Goal: Task Accomplishment & Management: Manage account settings

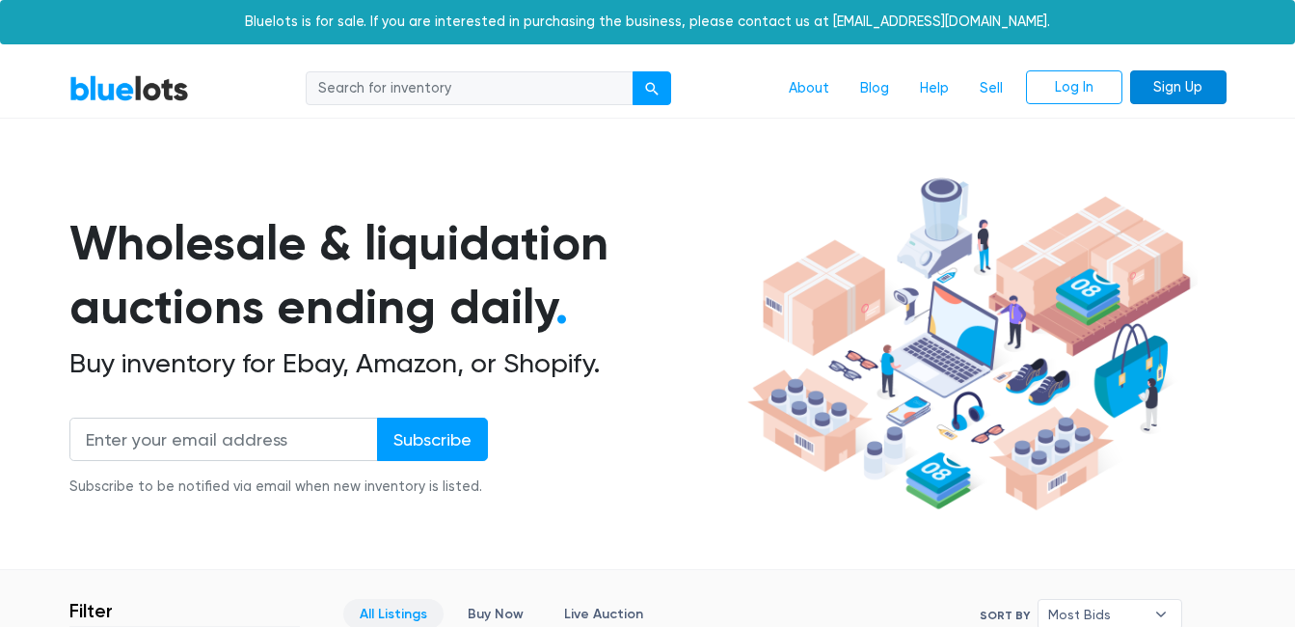
click at [1157, 82] on link "Sign Up" at bounding box center [1178, 87] width 96 height 35
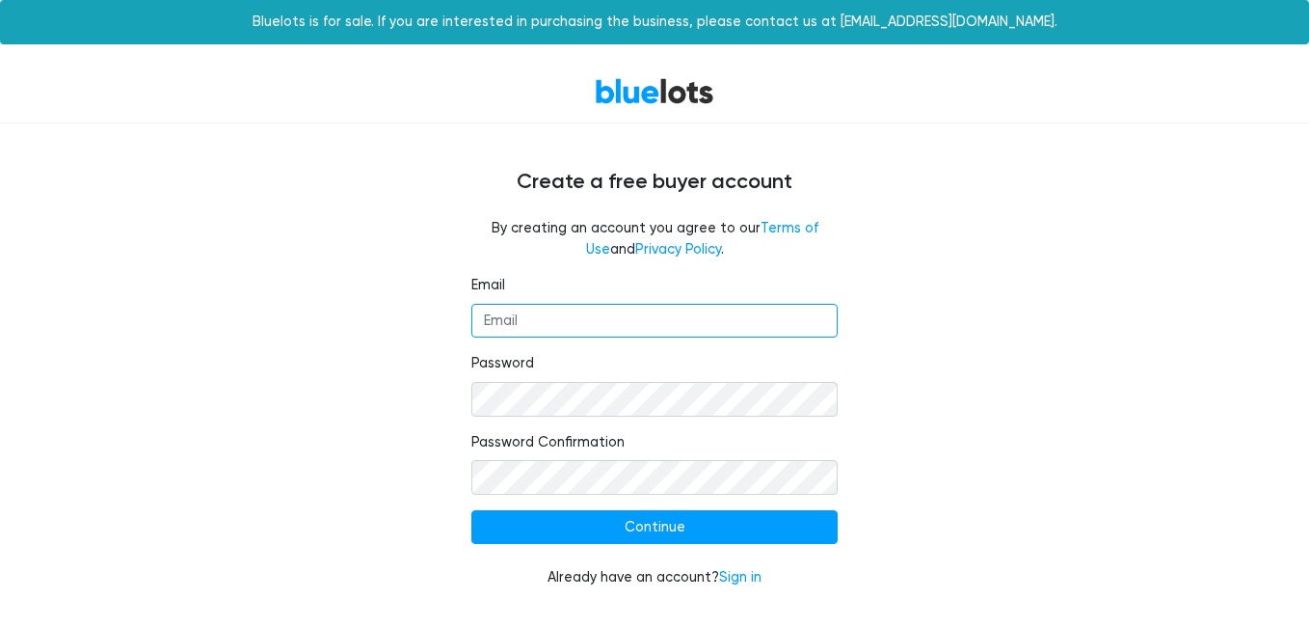
click at [571, 318] on input "Email" at bounding box center [654, 321] width 366 height 35
type input "barakgmbh@gmail.com"
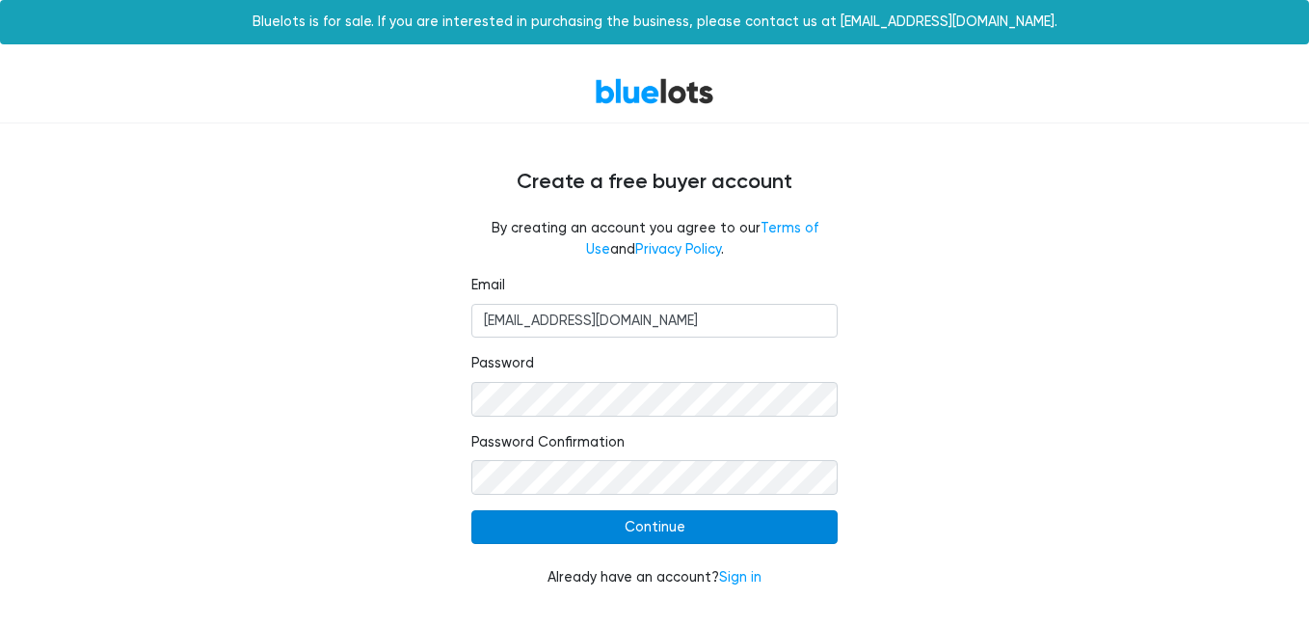
click at [609, 520] on input "Continue" at bounding box center [654, 527] width 366 height 35
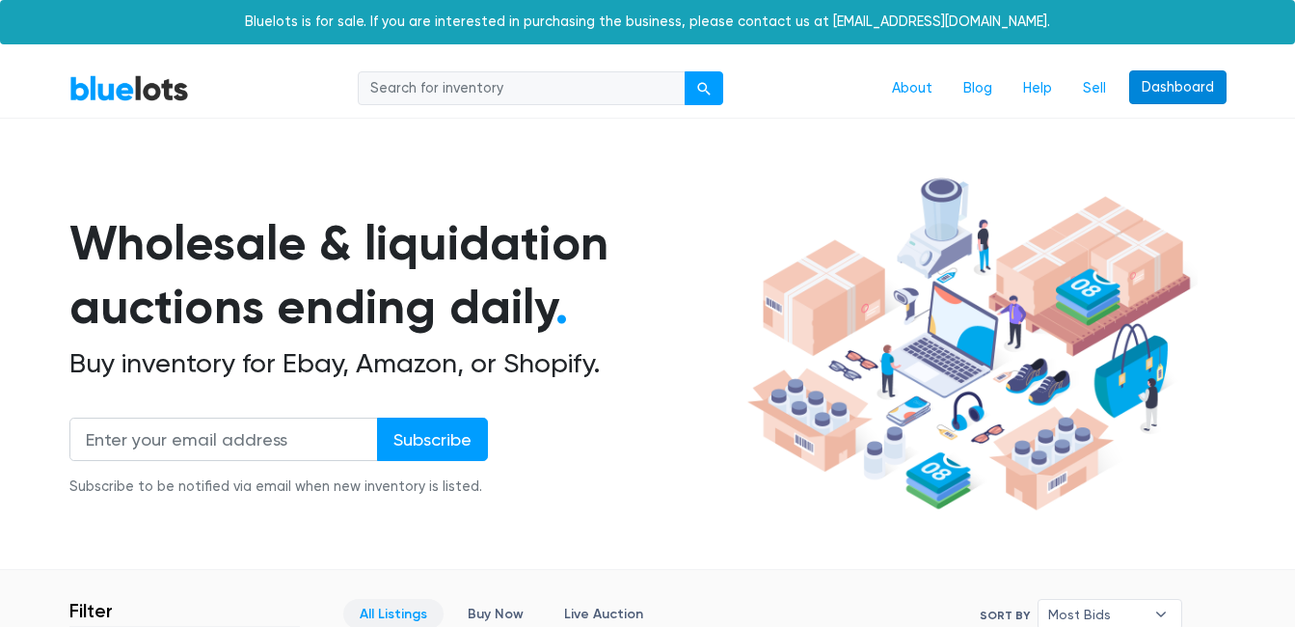
click at [1154, 86] on link "Dashboard" at bounding box center [1177, 87] width 97 height 35
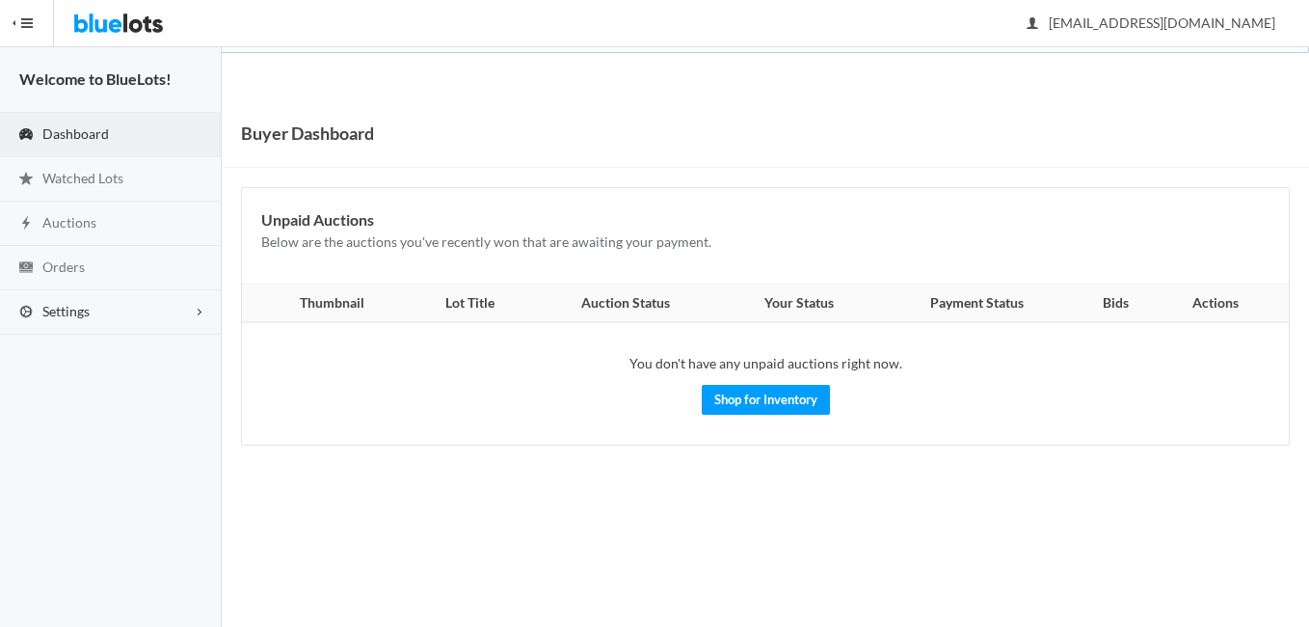
click at [186, 296] on link "Settings" at bounding box center [111, 312] width 222 height 44
click at [82, 353] on span "Buyer Profile Incomplete" at bounding box center [81, 351] width 79 height 16
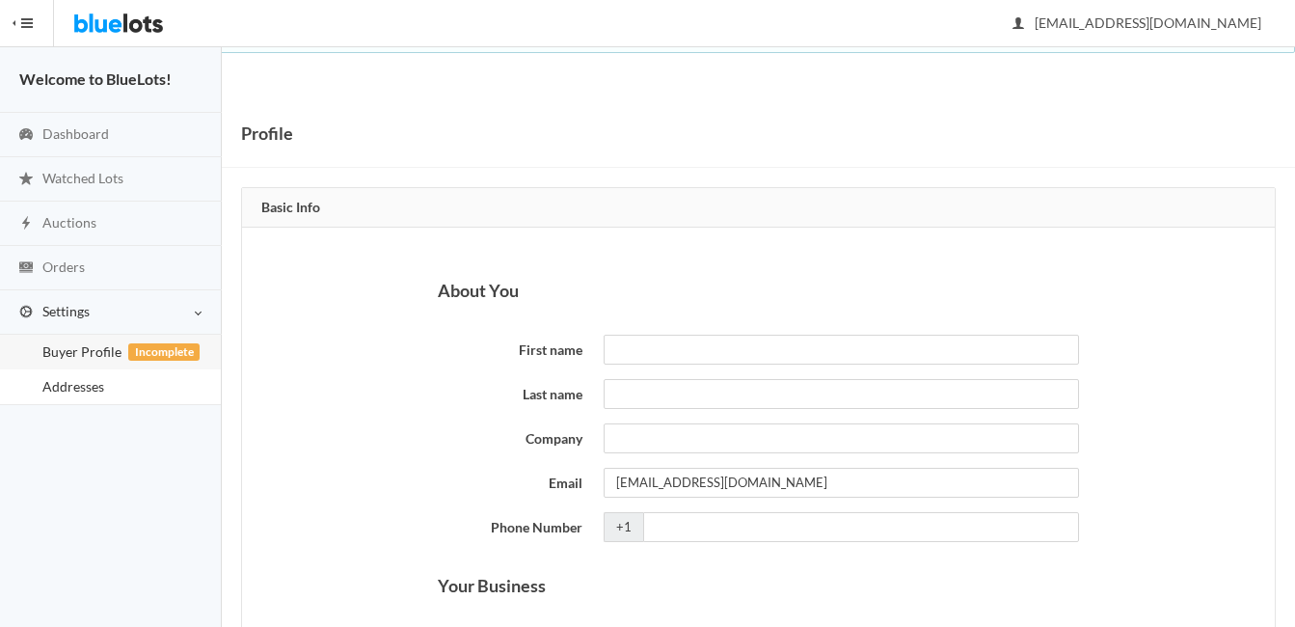
click at [76, 390] on span "Addresses" at bounding box center [73, 386] width 62 height 16
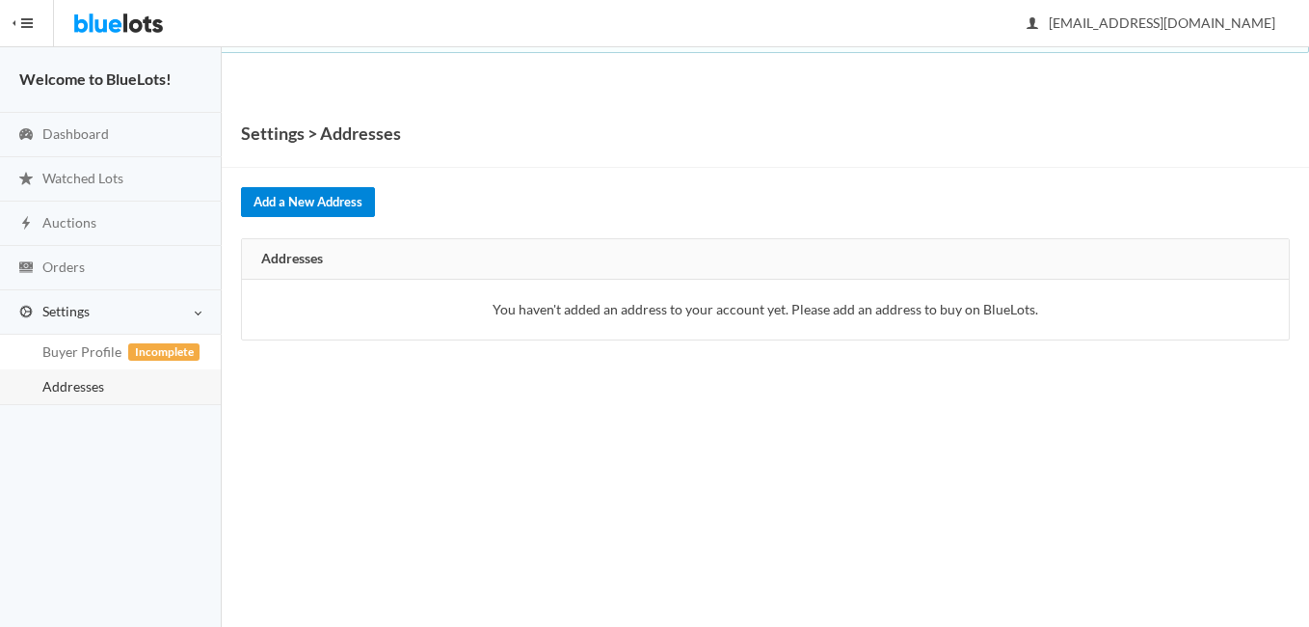
click at [295, 207] on link "Add a New Address" at bounding box center [308, 202] width 134 height 30
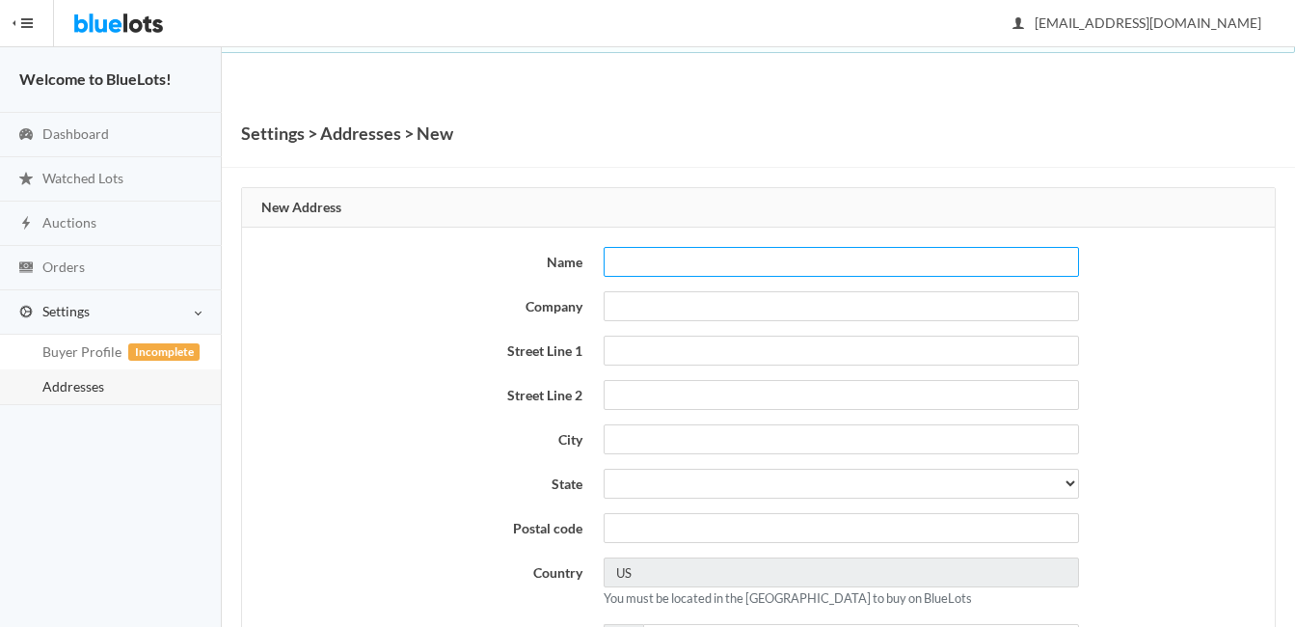
click at [678, 265] on input "text" at bounding box center [841, 262] width 475 height 30
type input "[PERSON_NAME]"
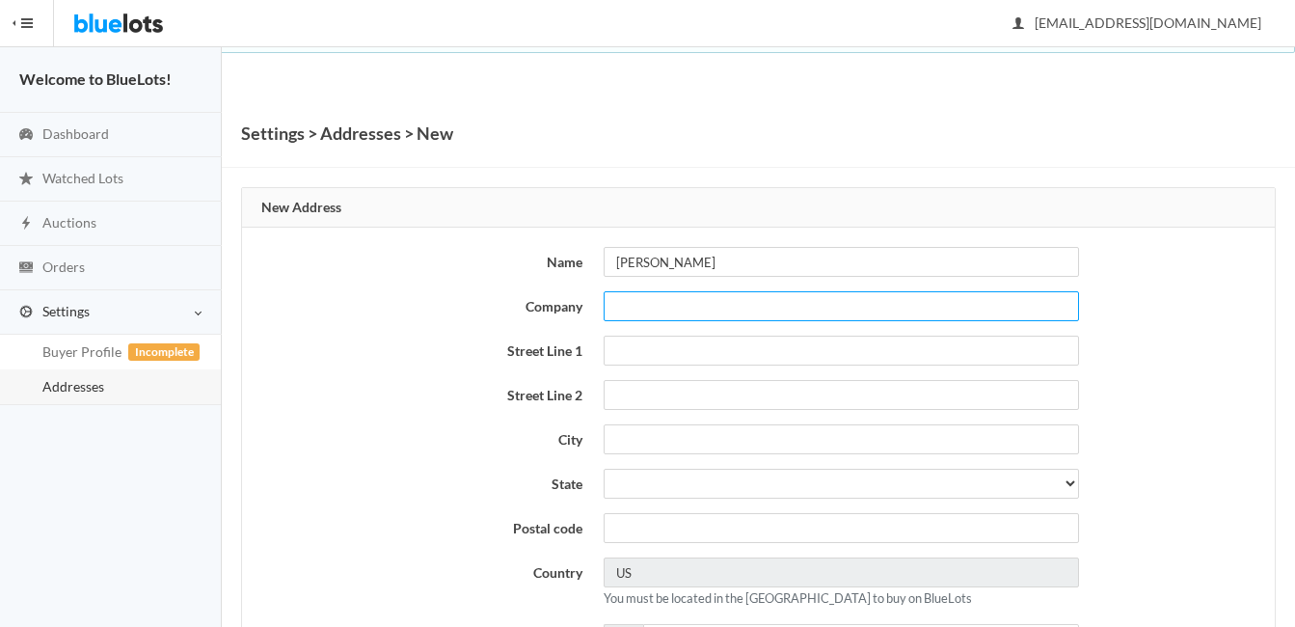
type input "Barak Gmbh"
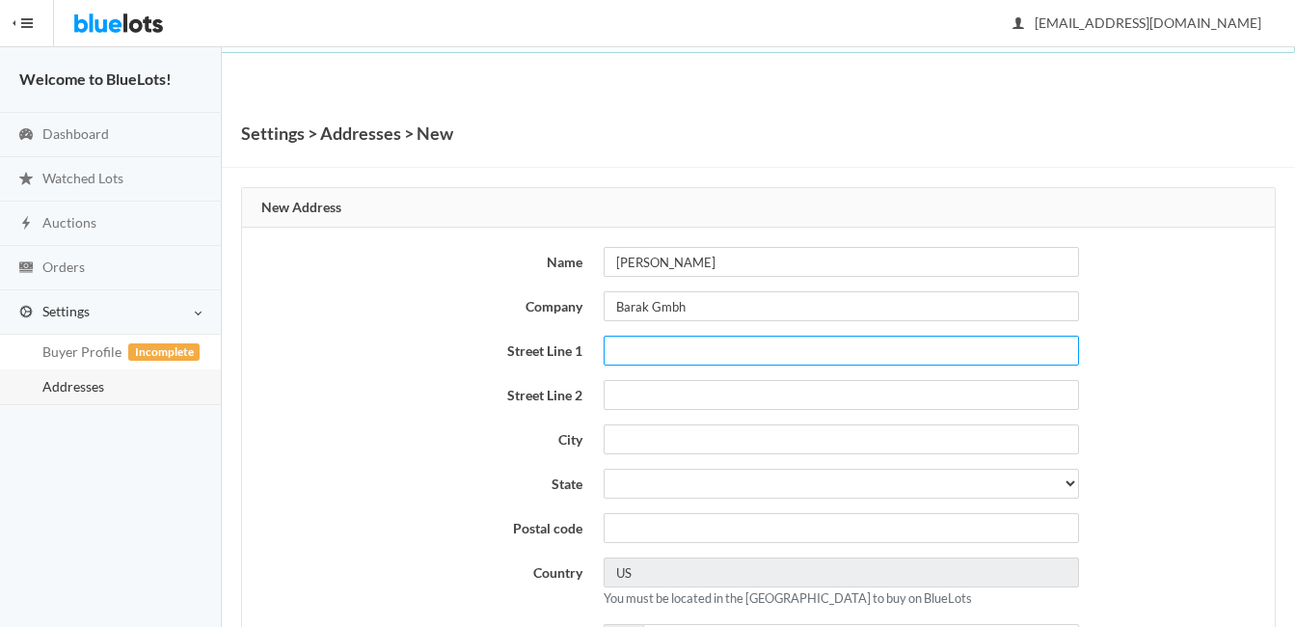
type input "137 billstrasse"
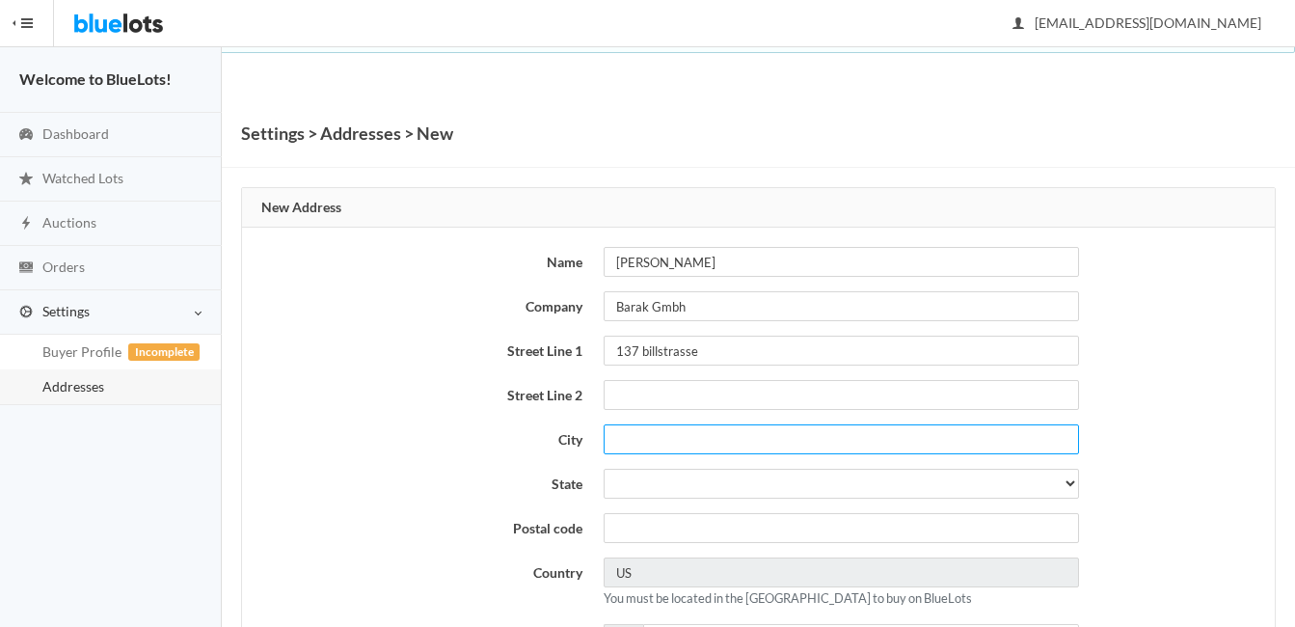
type input "[GEOGRAPHIC_DATA]"
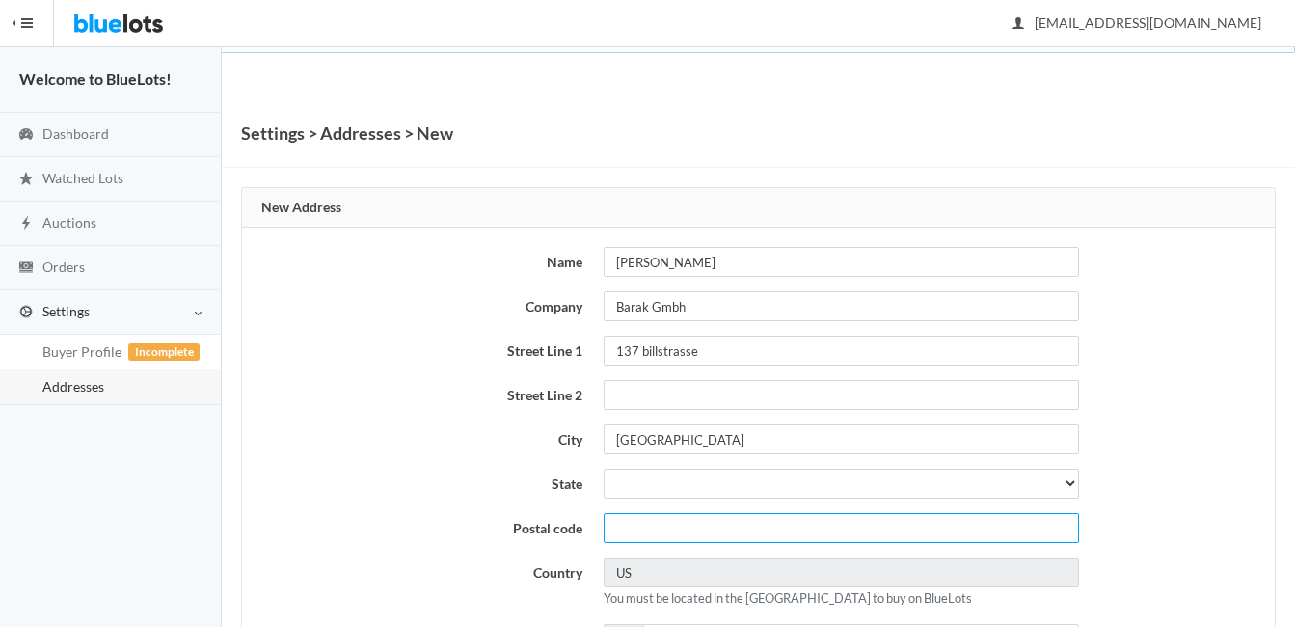
type input "20539"
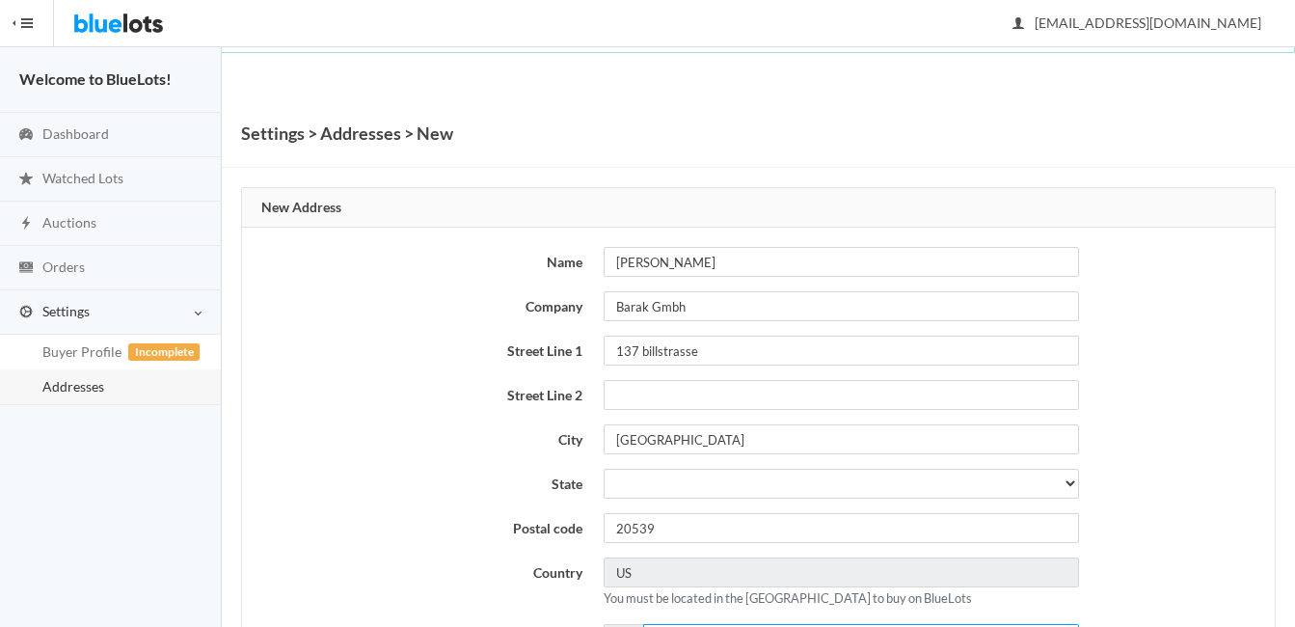
type input "04917671075478"
